Goal: Communication & Community: Answer question/provide support

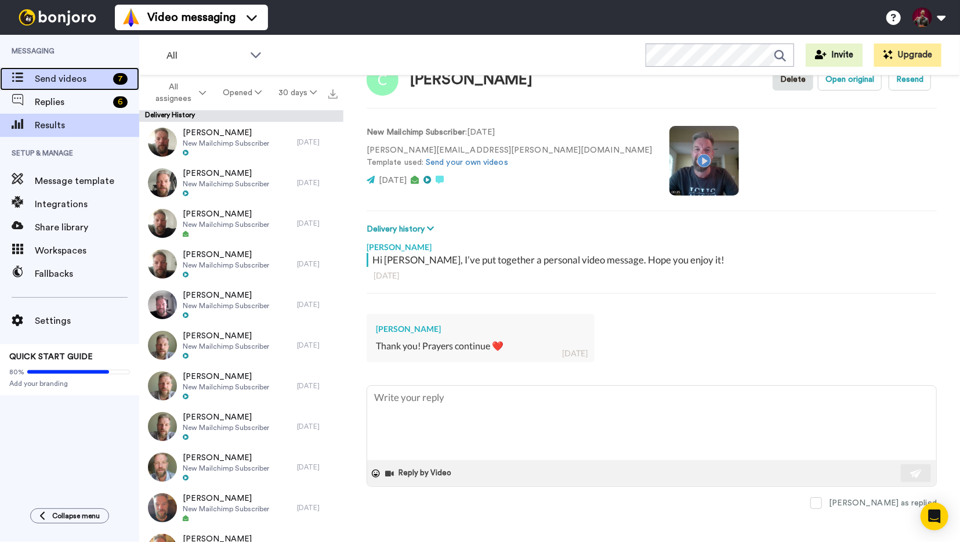
click at [64, 85] on span "Send videos" at bounding box center [72, 79] width 74 height 14
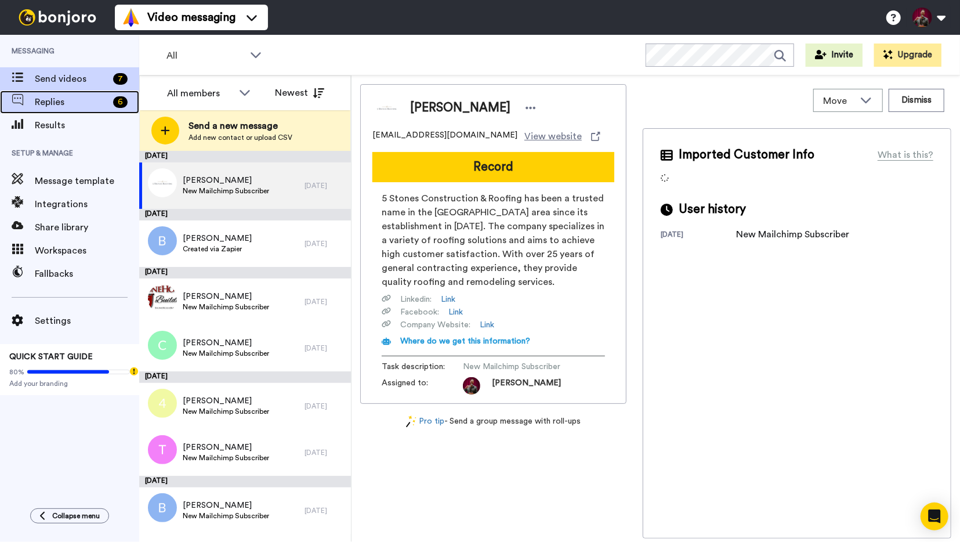
click at [58, 111] on div "Replies 6" at bounding box center [69, 101] width 139 height 23
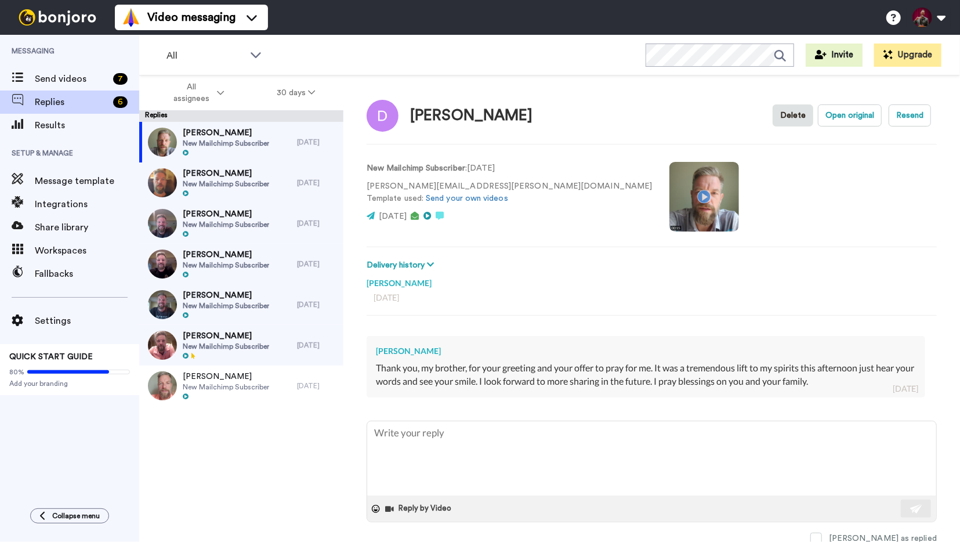
type textarea "x"
